Goal: Task Accomplishment & Management: Manage account settings

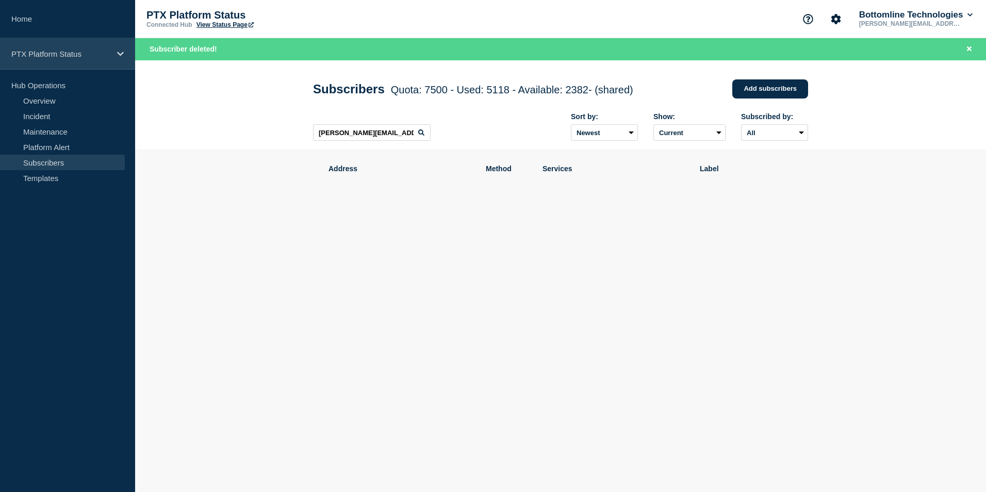
click at [76, 55] on p "PTX Platform Status" at bounding box center [60, 53] width 99 height 9
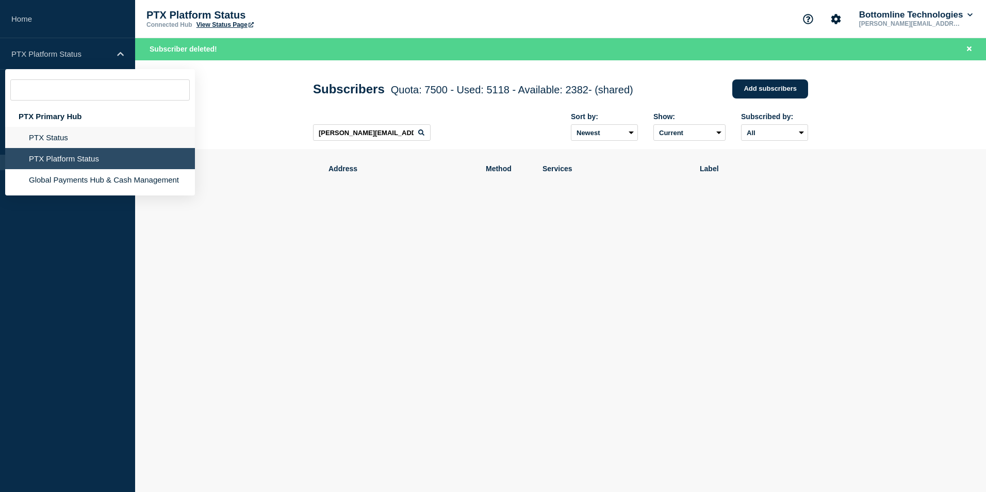
click at [68, 138] on li "PTX Status" at bounding box center [100, 137] width 190 height 21
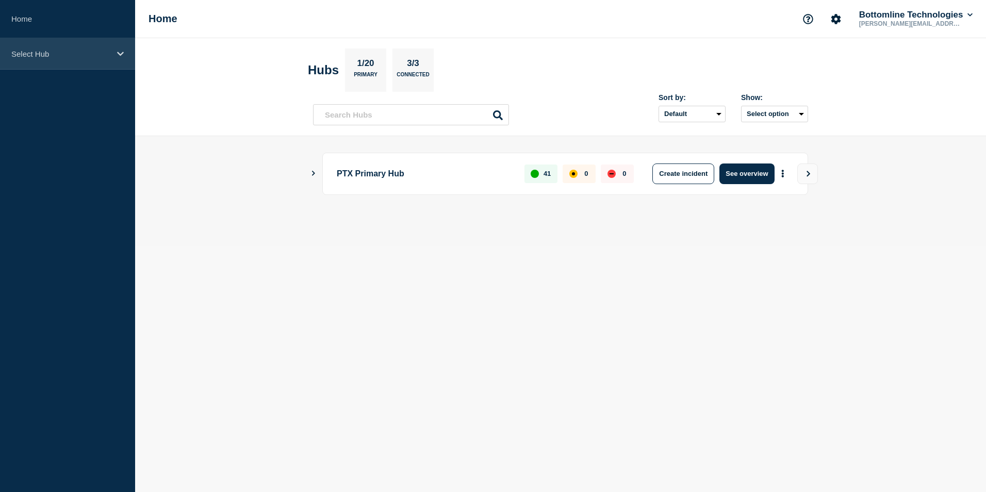
click at [56, 52] on p "Select Hub" at bounding box center [60, 53] width 99 height 9
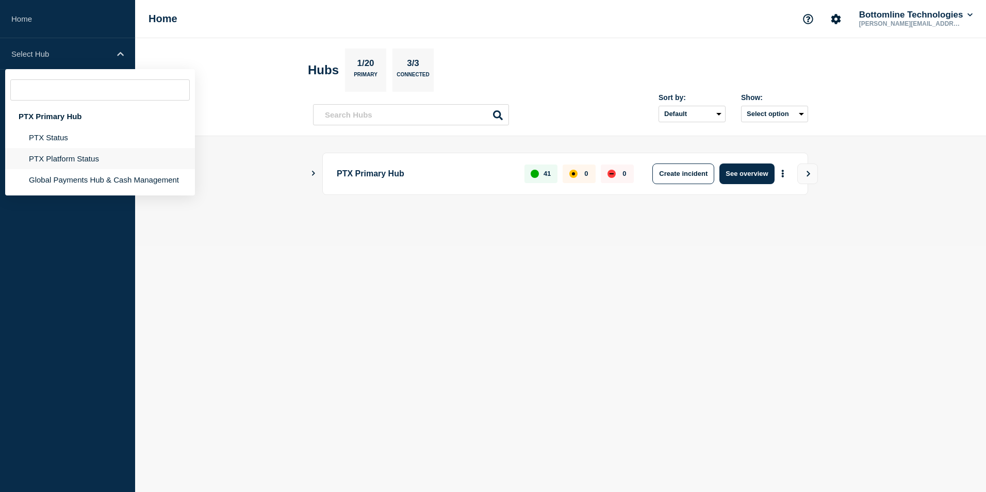
click at [65, 154] on li "PTX Platform Status" at bounding box center [100, 158] width 190 height 21
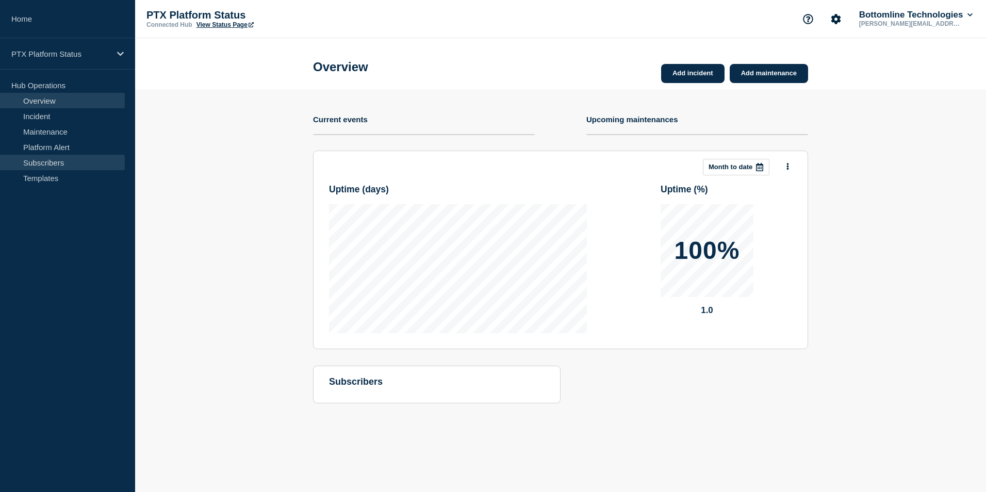
click at [78, 163] on link "Subscribers" at bounding box center [62, 162] width 125 height 15
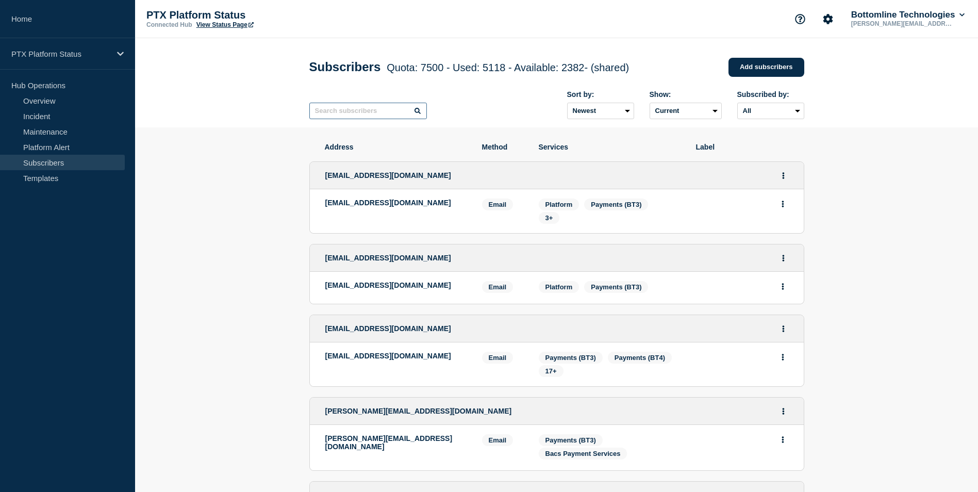
click at [363, 112] on input "text" at bounding box center [368, 111] width 118 height 16
paste input "[PERSON_NAME][EMAIL_ADDRESS][PERSON_NAME][DOMAIN_NAME]"
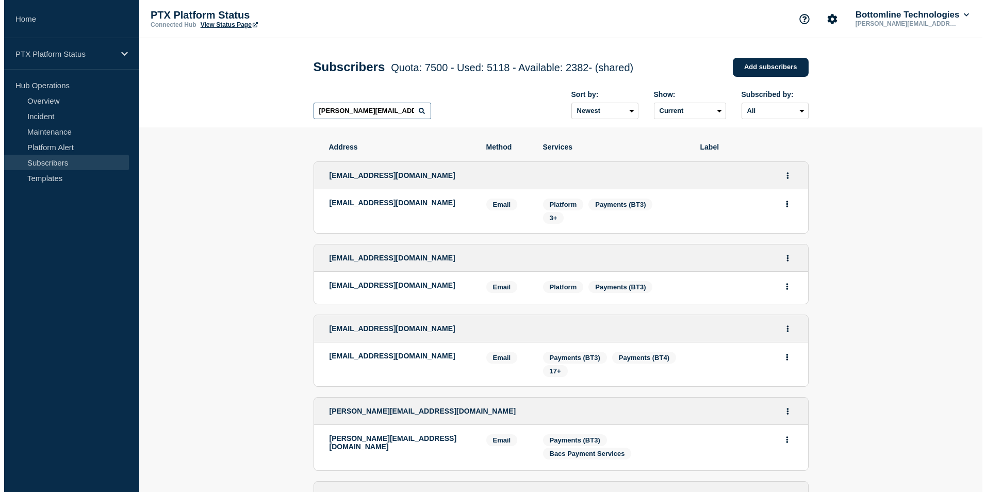
scroll to position [0, 3]
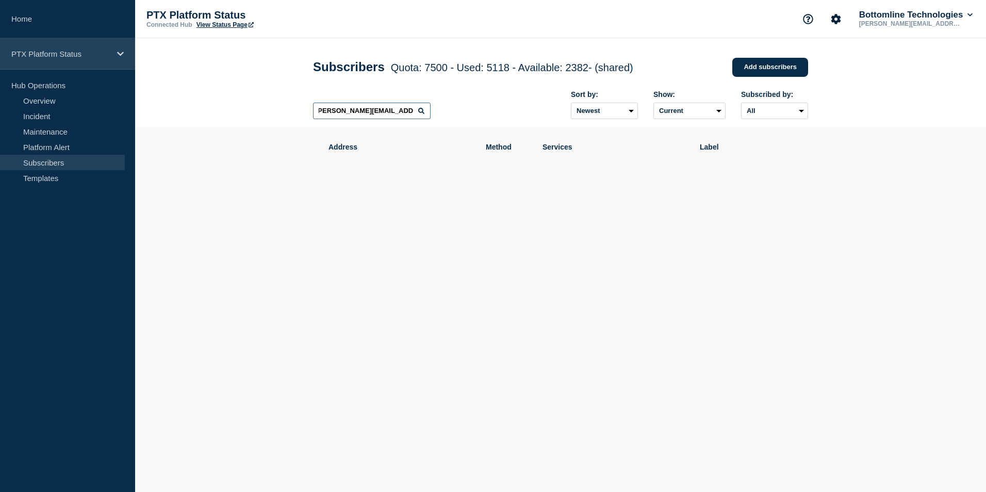
type input "[PERSON_NAME][EMAIL_ADDRESS][PERSON_NAME][DOMAIN_NAME]"
click at [99, 59] on div "PTX Platform Status" at bounding box center [67, 53] width 135 height 31
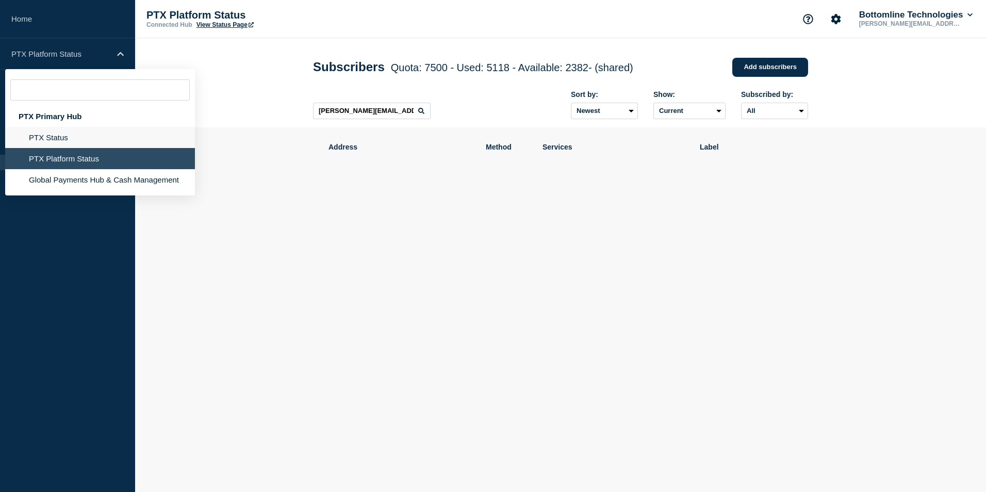
click at [59, 137] on li "PTX Status" at bounding box center [100, 137] width 190 height 21
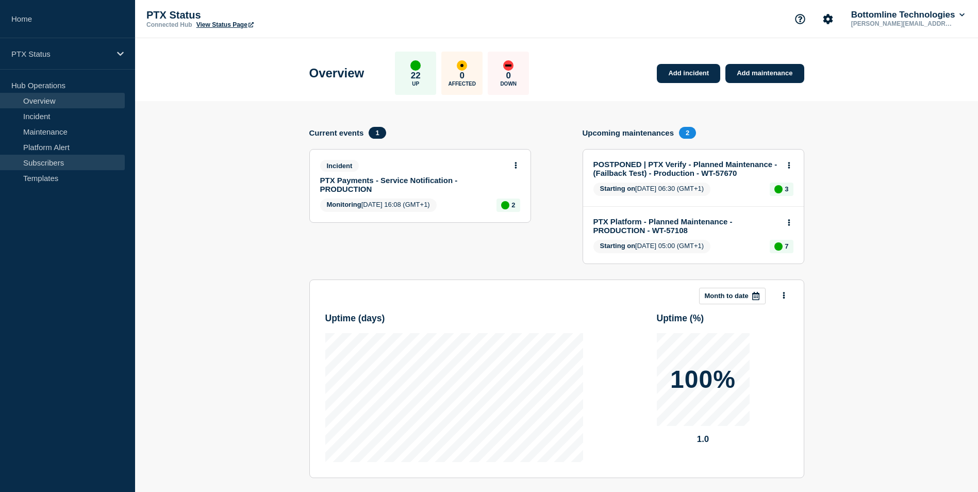
click at [52, 159] on link "Subscribers" at bounding box center [62, 162] width 125 height 15
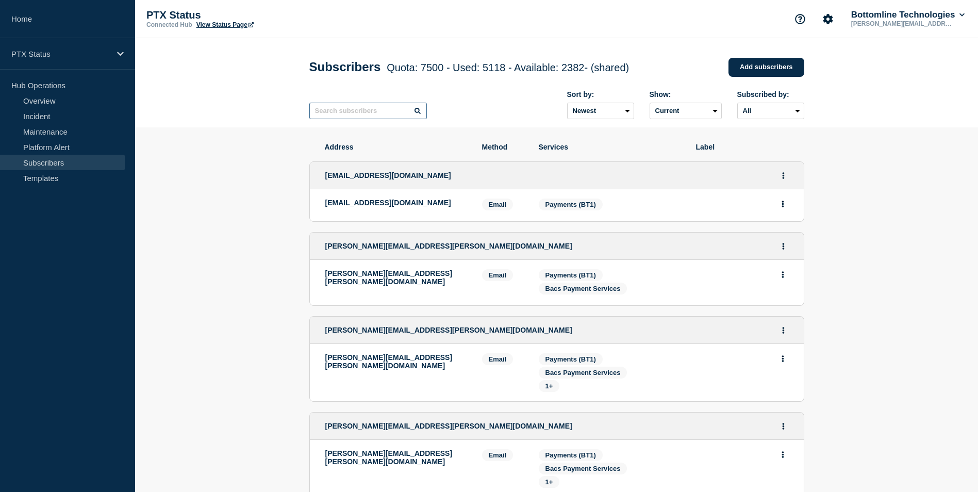
click at [324, 114] on input "text" at bounding box center [368, 111] width 118 height 16
paste input "[PERSON_NAME][EMAIL_ADDRESS][PERSON_NAME][DOMAIN_NAME]"
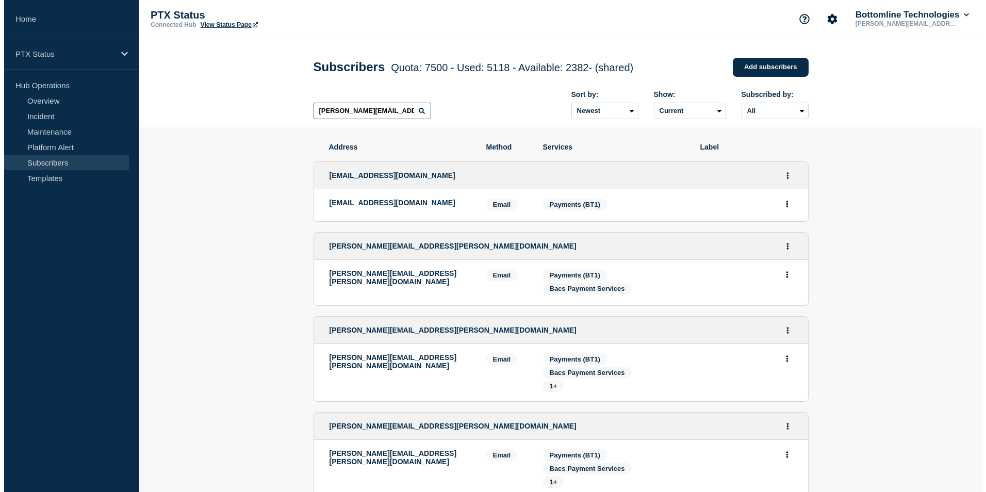
scroll to position [0, 3]
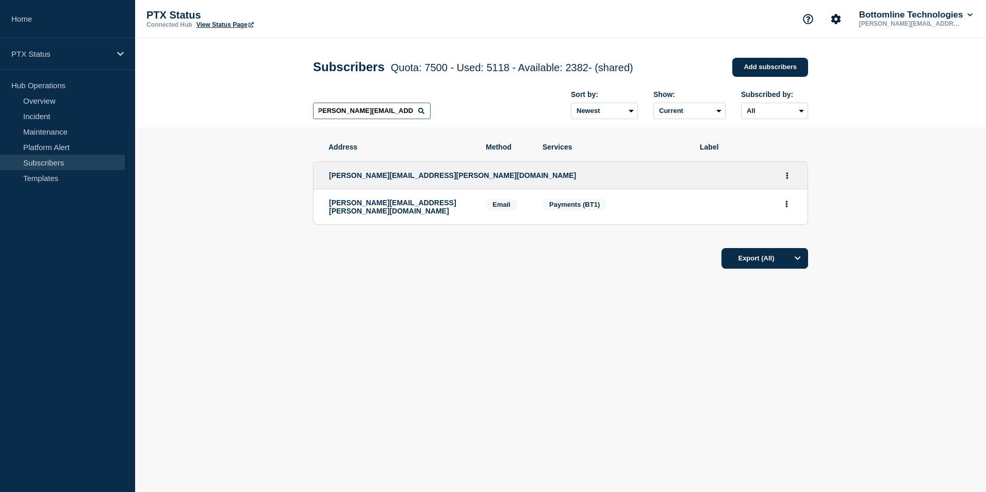
type input "[PERSON_NAME][EMAIL_ADDRESS][PERSON_NAME][DOMAIN_NAME]"
click at [112, 49] on div "PTX Status" at bounding box center [67, 53] width 135 height 31
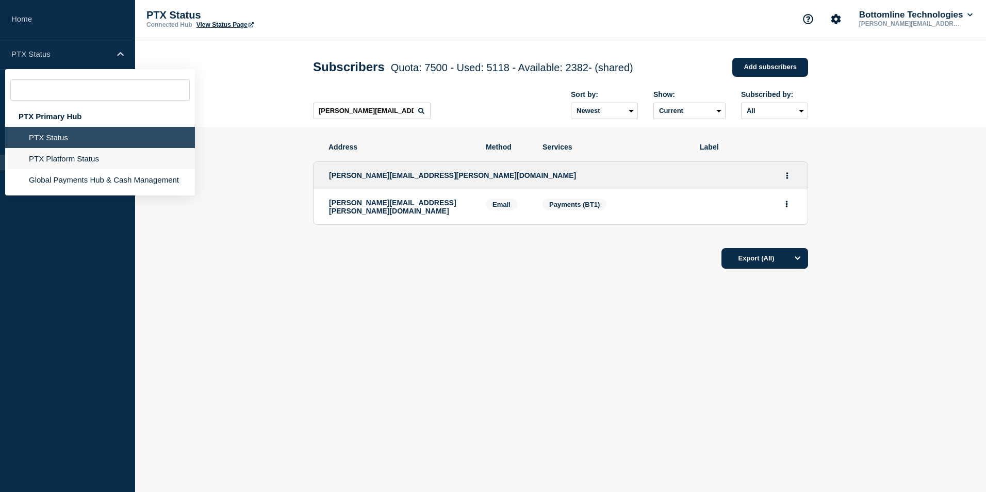
click at [92, 155] on li "PTX Platform Status" at bounding box center [100, 158] width 190 height 21
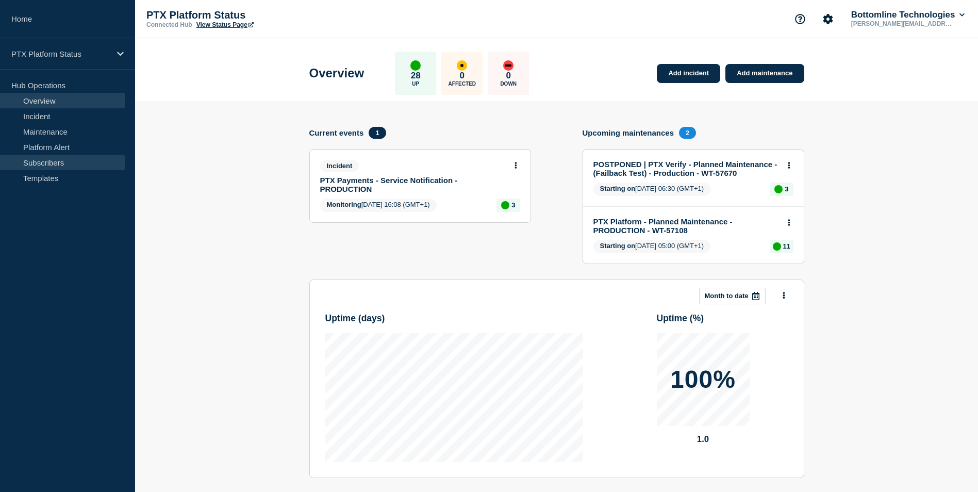
click at [72, 160] on link "Subscribers" at bounding box center [62, 162] width 125 height 15
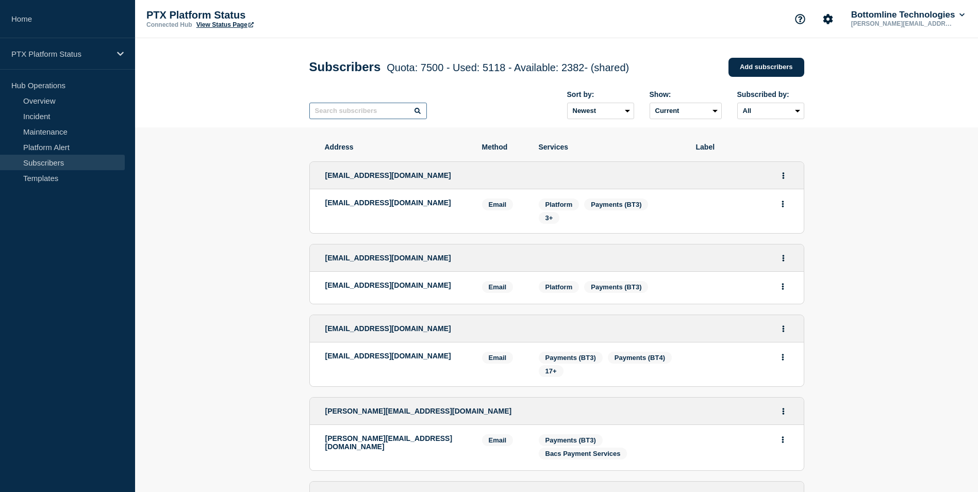
click at [351, 112] on input "text" at bounding box center [368, 111] width 118 height 16
paste input "[PERSON_NAME][EMAIL_ADDRESS][PERSON_NAME][DOMAIN_NAME]"
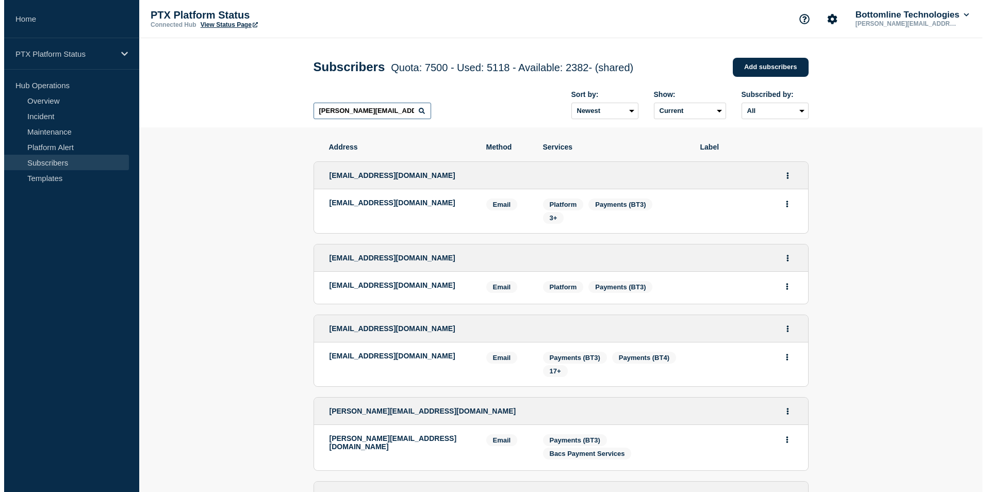
scroll to position [0, 3]
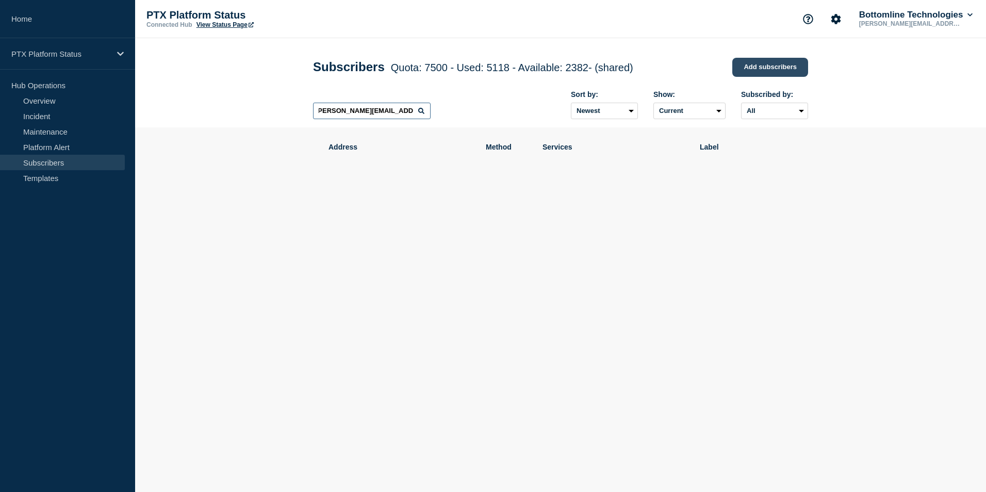
type input "[PERSON_NAME][EMAIL_ADDRESS][PERSON_NAME][DOMAIN_NAME]"
click at [742, 61] on link "Add subscribers" at bounding box center [770, 67] width 76 height 19
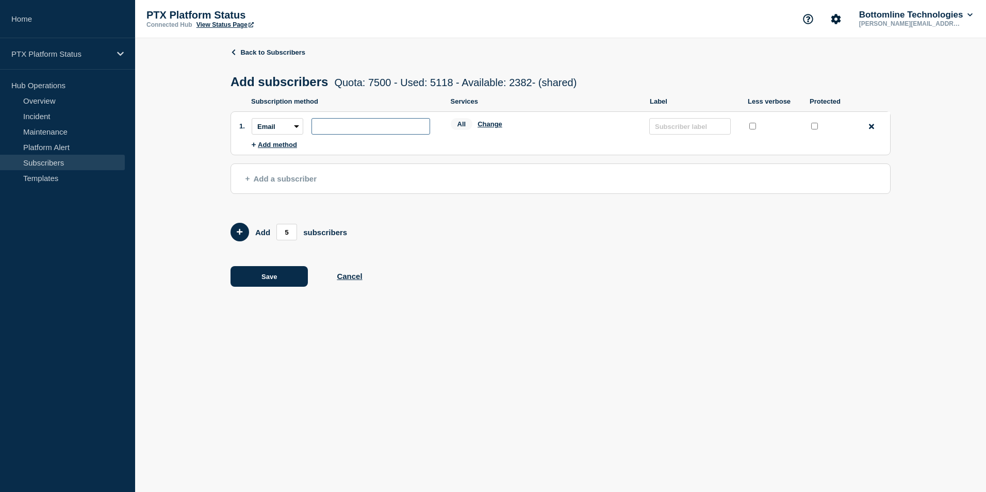
click at [369, 132] on input "subscription-address" at bounding box center [370, 126] width 119 height 16
paste input "[PERSON_NAME][EMAIL_ADDRESS][PERSON_NAME][DOMAIN_NAME]"
type input "[PERSON_NAME][EMAIL_ADDRESS][PERSON_NAME][DOMAIN_NAME]"
click at [486, 126] on button "Change" at bounding box center [489, 124] width 25 height 8
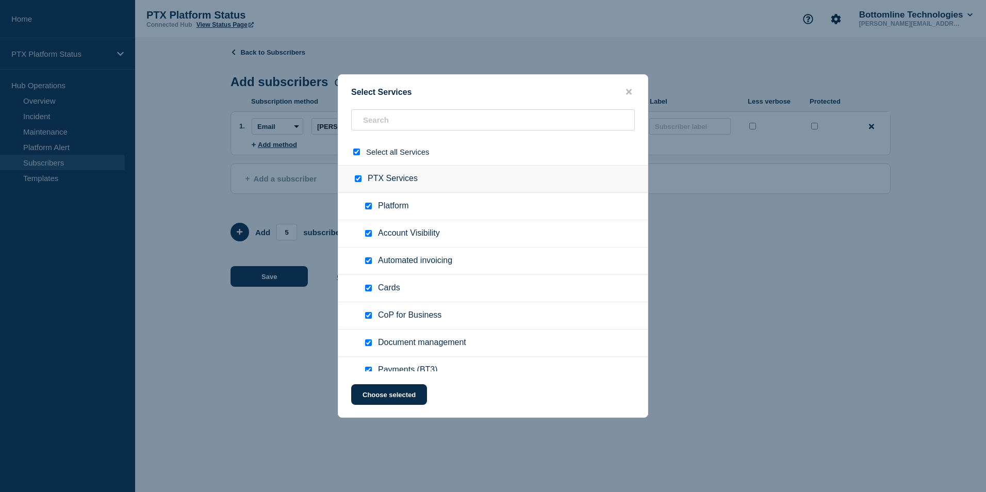
click at [355, 159] on div "Select all Services" at bounding box center [492, 152] width 309 height 26
click at [355, 154] on input "select all checkbox" at bounding box center [356, 151] width 7 height 7
checkbox input "false"
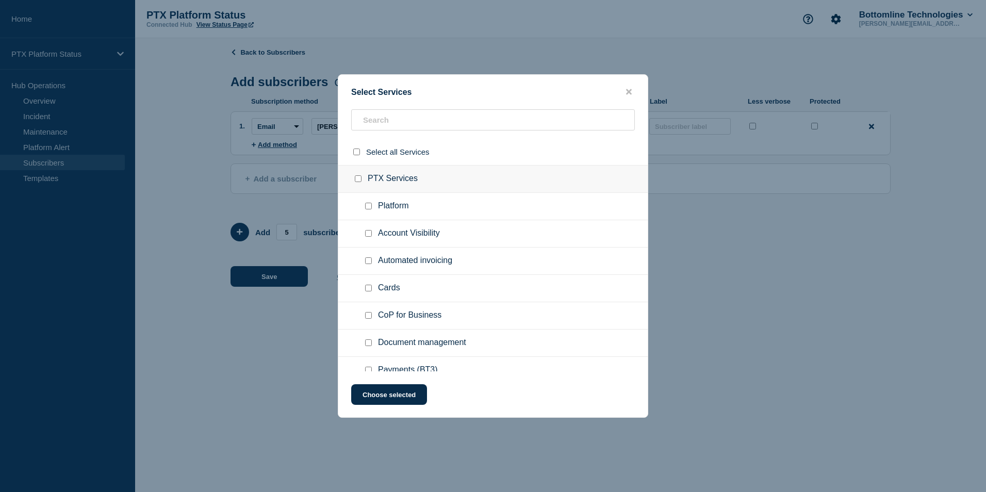
checkbox input "false"
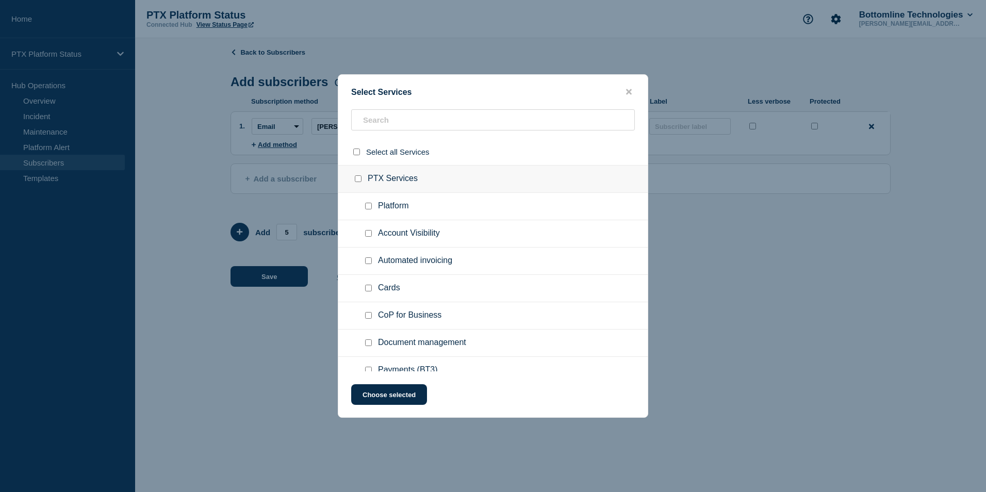
checkbox input "false"
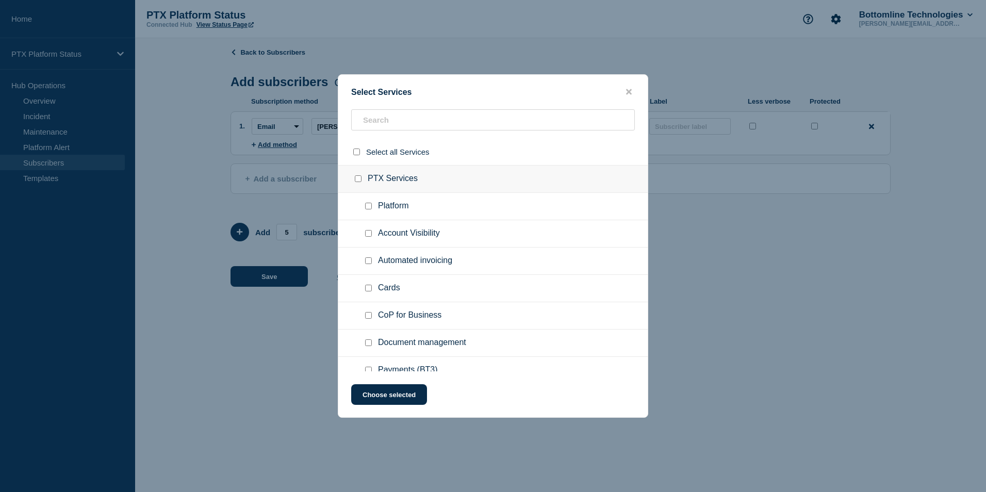
checkbox input "false"
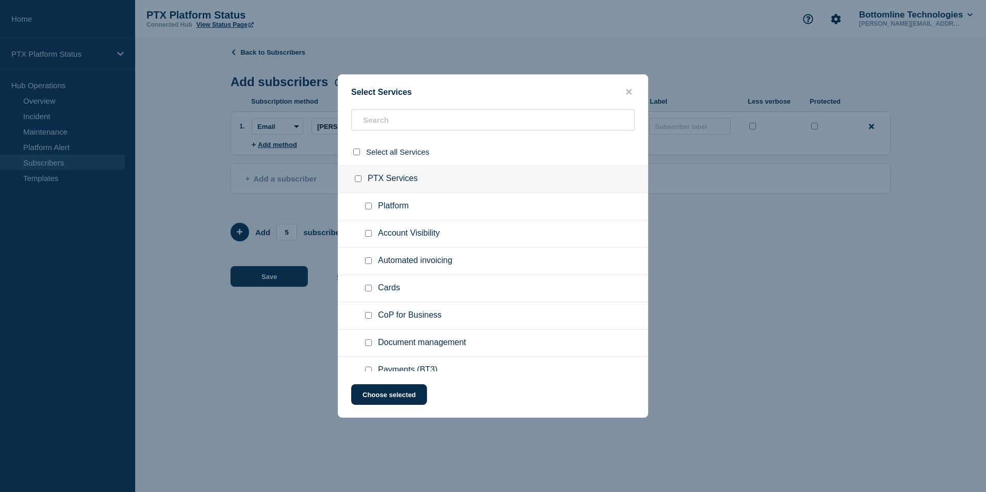
checkbox input "false"
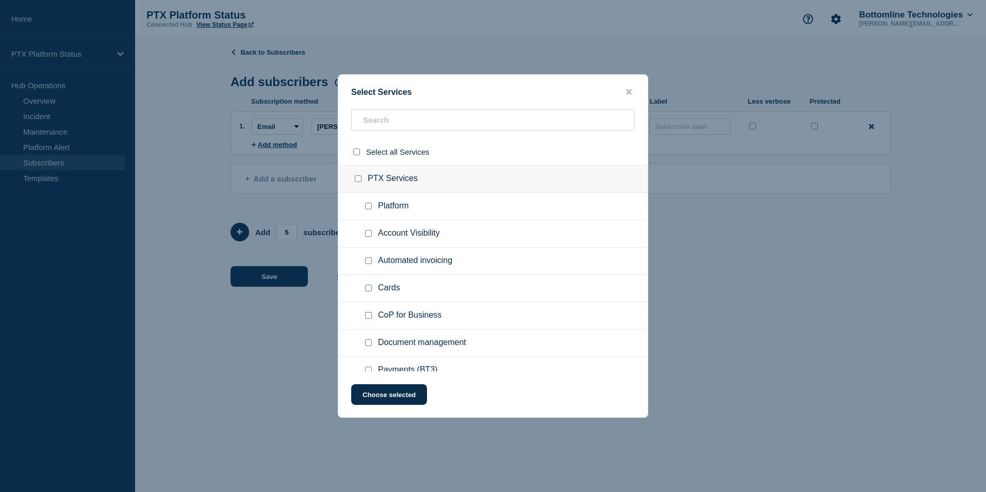
checkbox input "false"
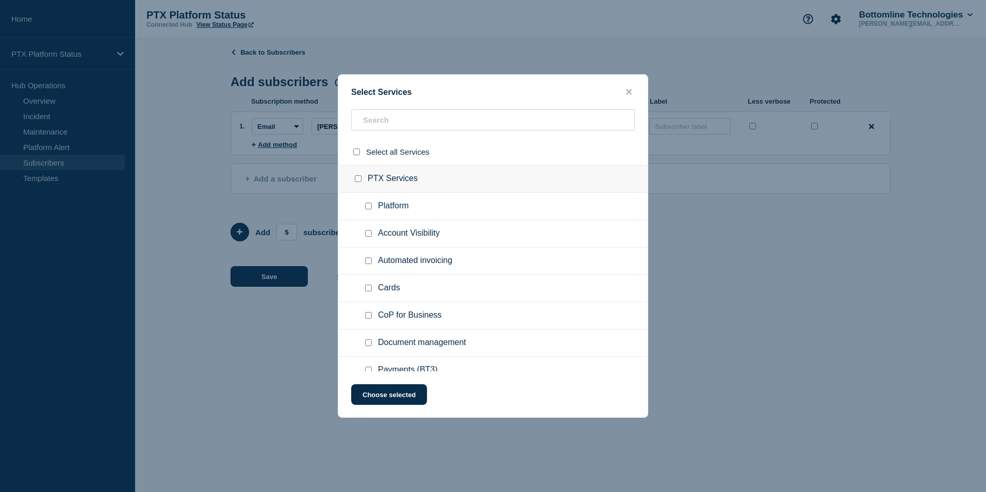
checkbox input "false"
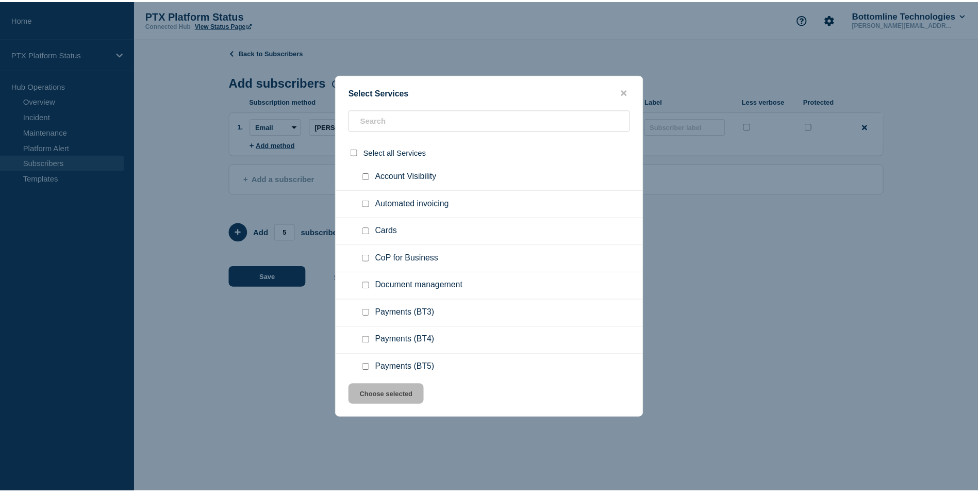
scroll to position [58, 0]
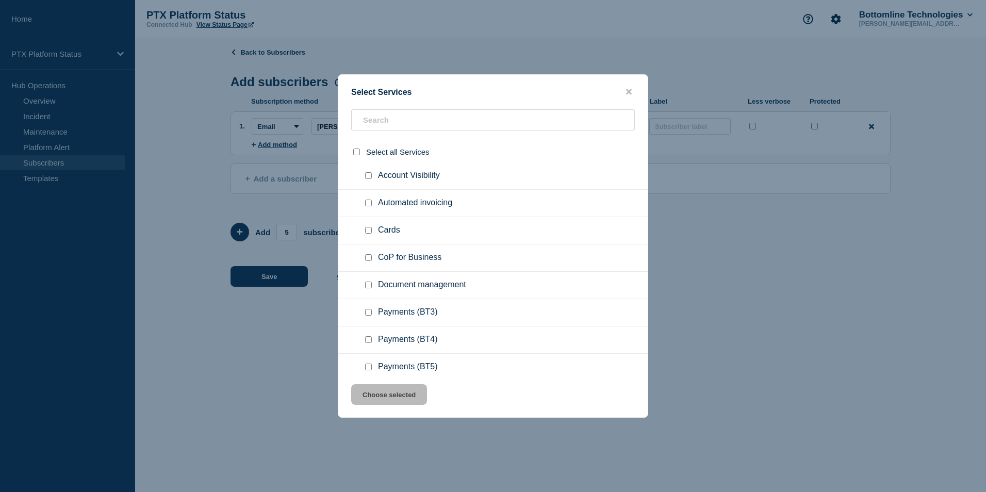
click at [368, 314] on input "Payments (BT3) checkbox" at bounding box center [368, 312] width 7 height 7
checkbox input "true"
click at [385, 395] on button "Choose selected" at bounding box center [389, 394] width 76 height 21
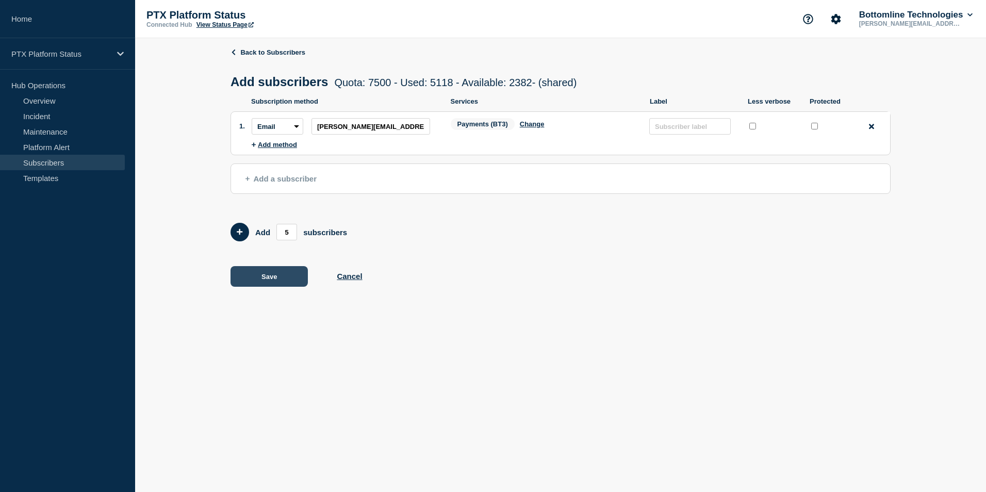
click at [274, 275] on button "Save" at bounding box center [268, 276] width 77 height 21
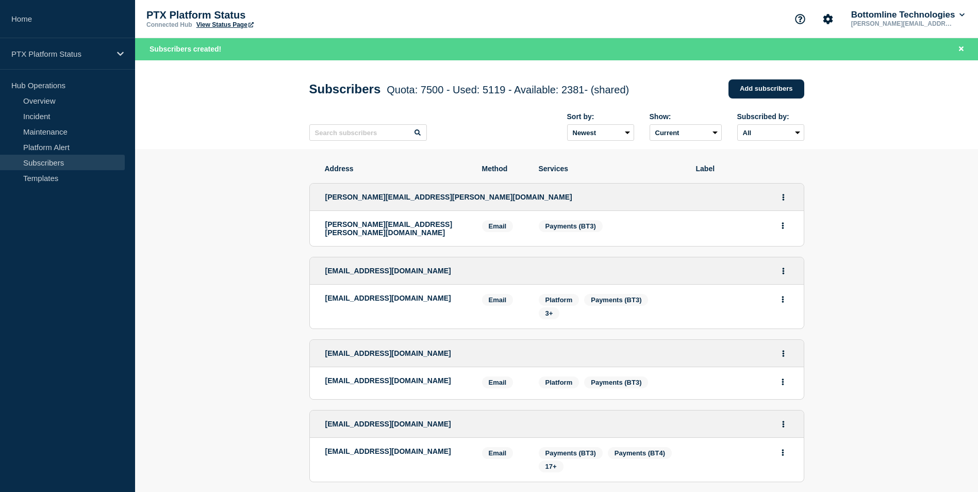
click at [638, 8] on div "PTX Platform Status Connected Hub View Status Page Bottomline Technologies [PER…" at bounding box center [556, 19] width 843 height 38
click at [518, 125] on div "Sort by: Newest Oldest Show: Current Deleted Recently deleted Subscribed by: Al…" at bounding box center [556, 127] width 495 height 45
